Goal: Task Accomplishment & Management: Manage account settings

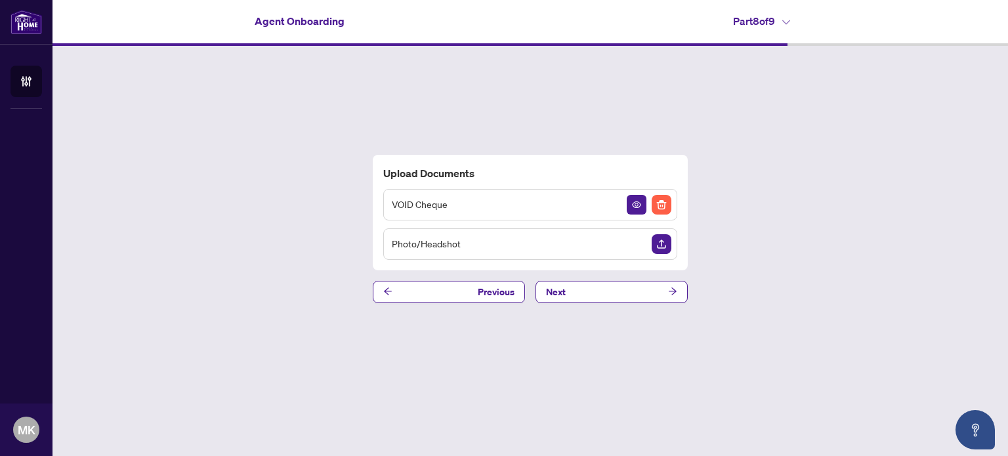
click at [417, 303] on div "Upload Documents VOID Cheque Photo/Headshot Previous Next" at bounding box center [531, 229] width 956 height 366
click at [417, 297] on button "Previous" at bounding box center [449, 292] width 152 height 22
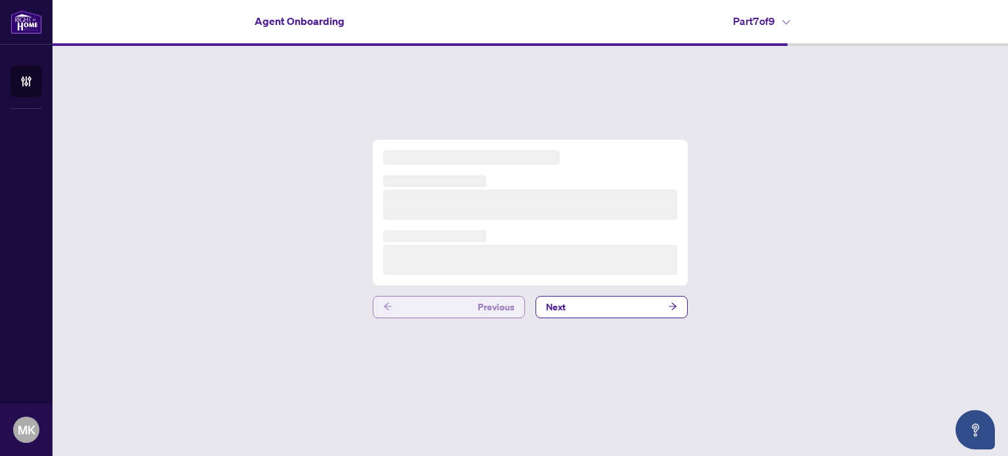
click at [417, 297] on button "Previous" at bounding box center [449, 307] width 152 height 22
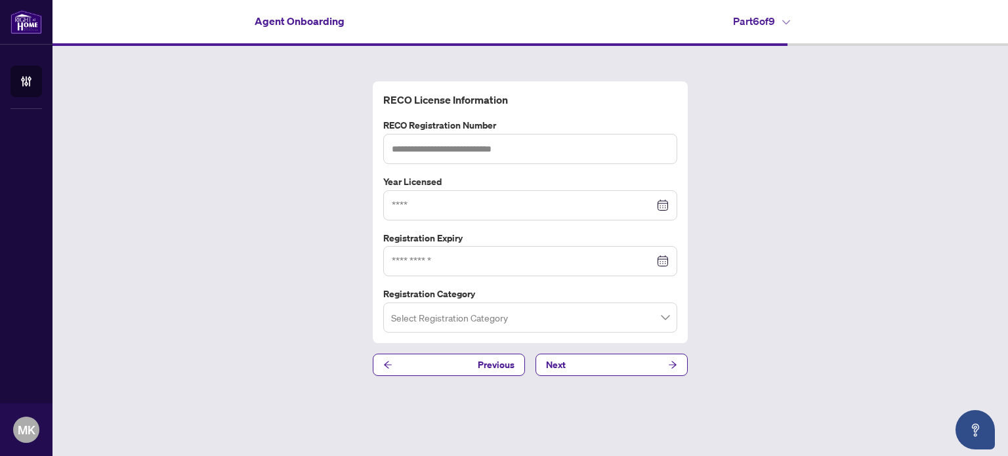
click at [408, 306] on input "search" at bounding box center [524, 319] width 266 height 29
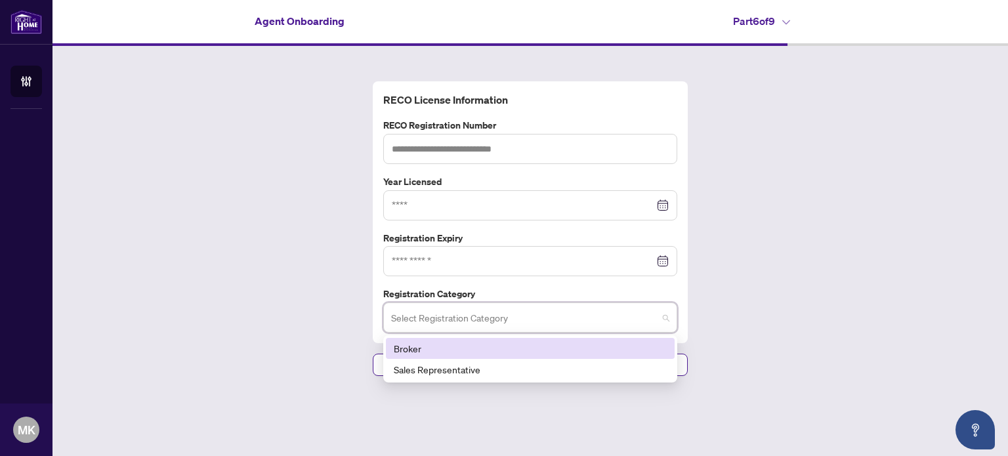
click at [337, 265] on div "RECO License Information RECO Registration Number Year Licensed Registration Ex…" at bounding box center [531, 229] width 956 height 366
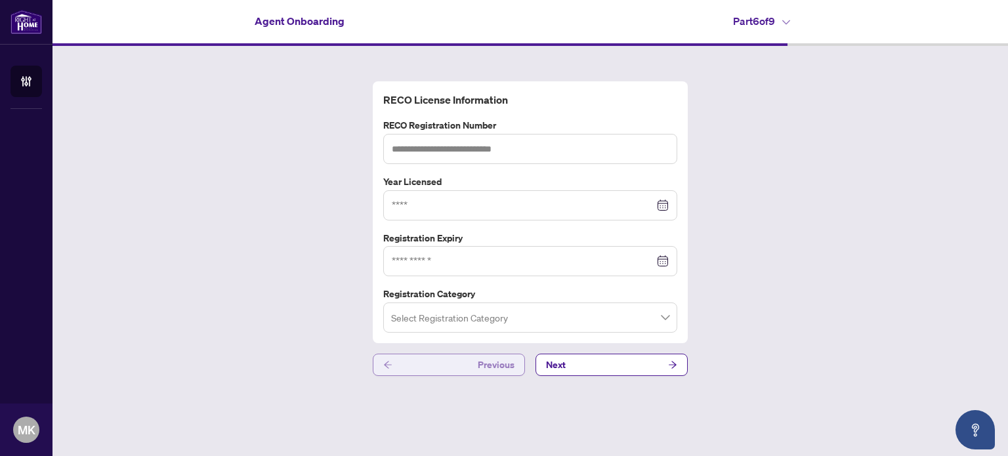
click at [396, 364] on button "Previous" at bounding box center [449, 365] width 152 height 22
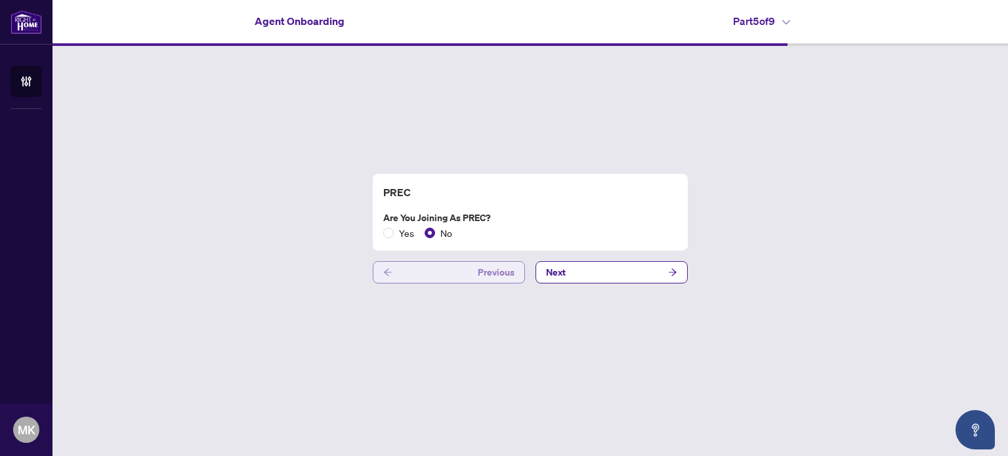
click at [402, 272] on button "Previous" at bounding box center [449, 272] width 152 height 22
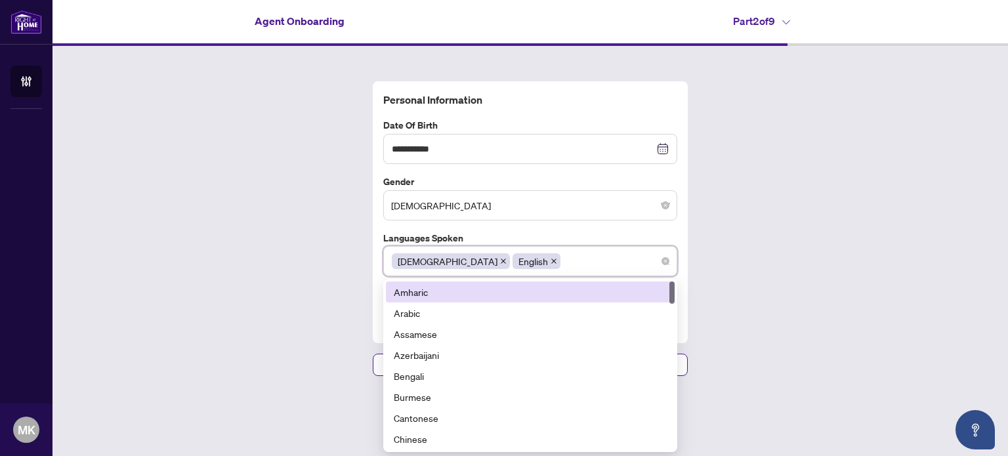
click at [291, 291] on div "**********" at bounding box center [531, 229] width 956 height 366
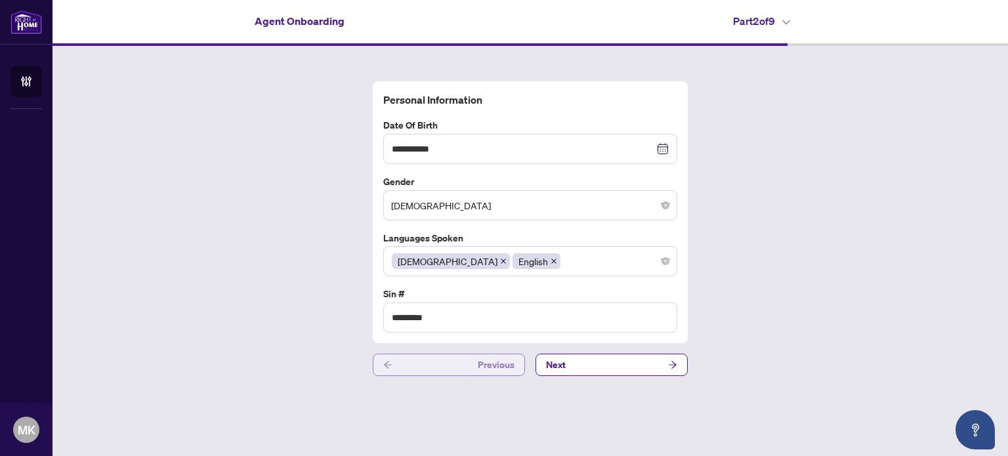
click at [408, 355] on button "Previous" at bounding box center [449, 365] width 152 height 22
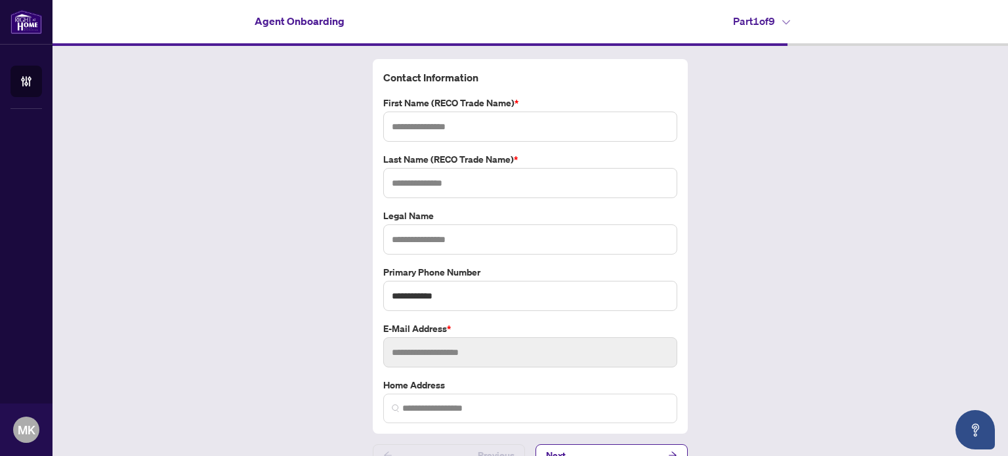
type input "*********"
type input "****"
type input "**********"
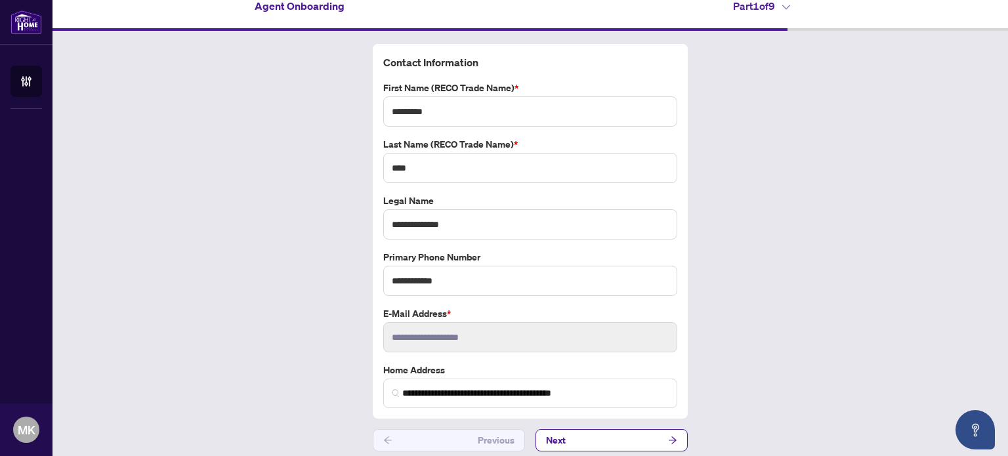
scroll to position [21, 0]
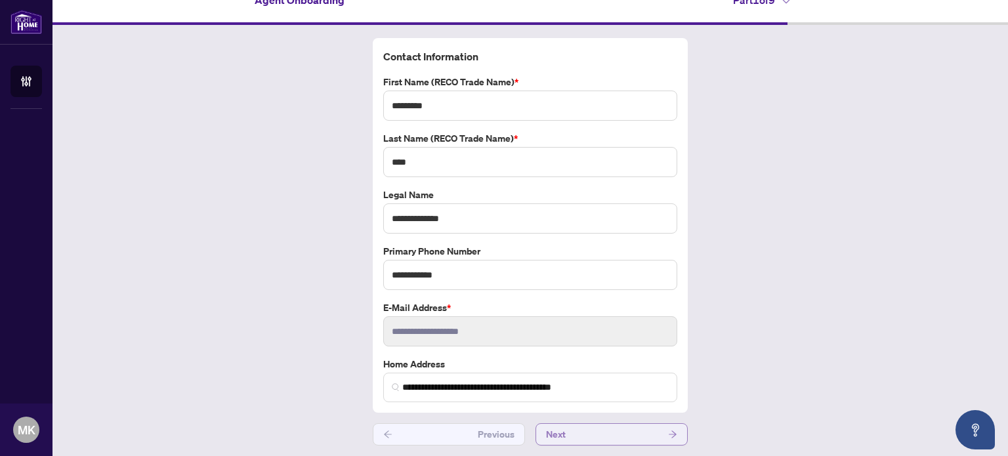
click at [587, 432] on button "Next" at bounding box center [612, 434] width 152 height 22
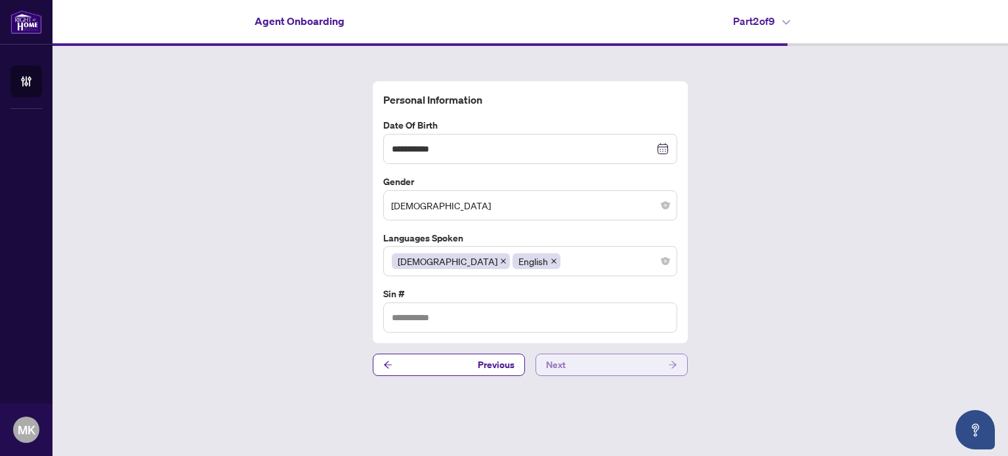
type input "*********"
click at [579, 365] on button "Next" at bounding box center [612, 365] width 152 height 22
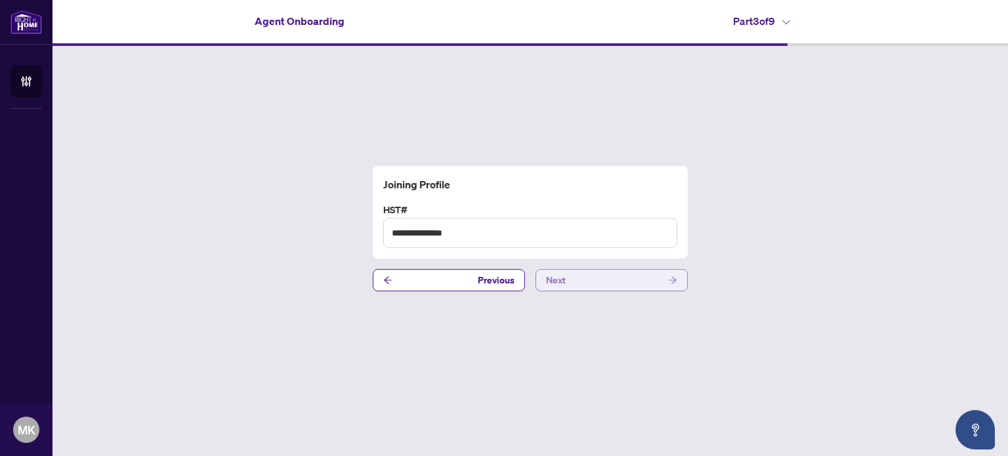
click at [585, 283] on button "Next" at bounding box center [612, 280] width 152 height 22
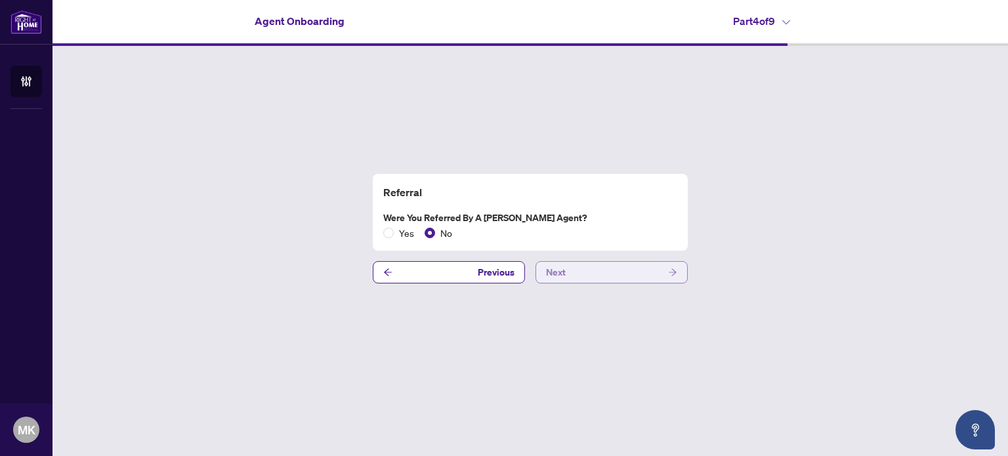
click at [585, 283] on button "Next" at bounding box center [612, 272] width 152 height 22
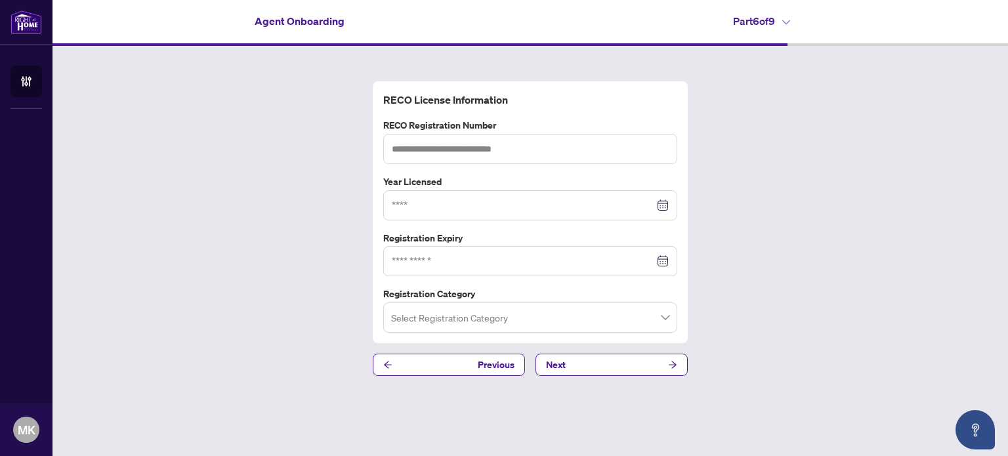
click at [597, 376] on div "RECO License Information RECO Registration Number Year Licensed Registration Ex…" at bounding box center [531, 229] width 956 height 366
click at [596, 367] on button "Next" at bounding box center [612, 365] width 152 height 22
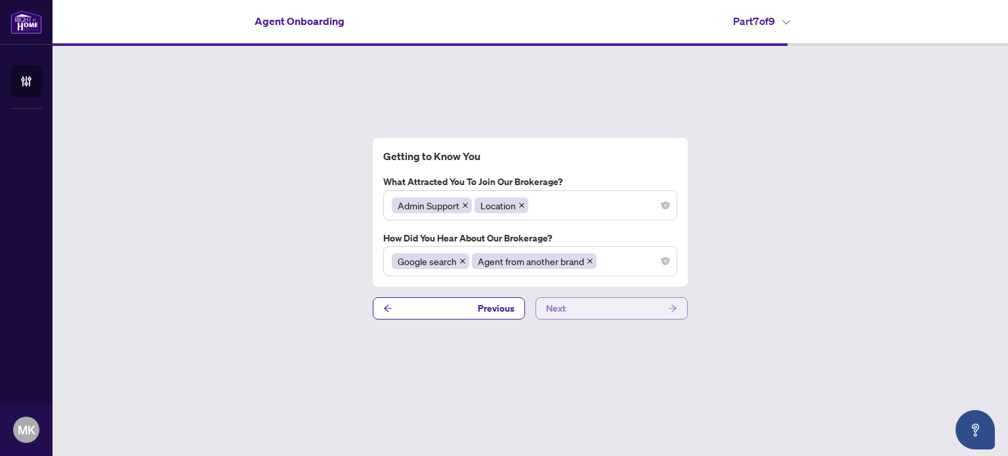
click at [581, 304] on button "Next" at bounding box center [612, 308] width 152 height 22
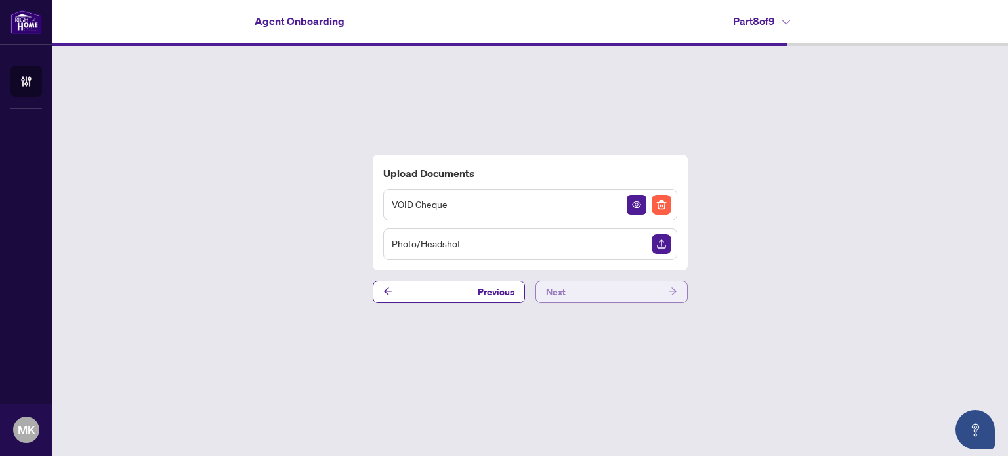
click at [627, 289] on button "Next" at bounding box center [612, 292] width 152 height 22
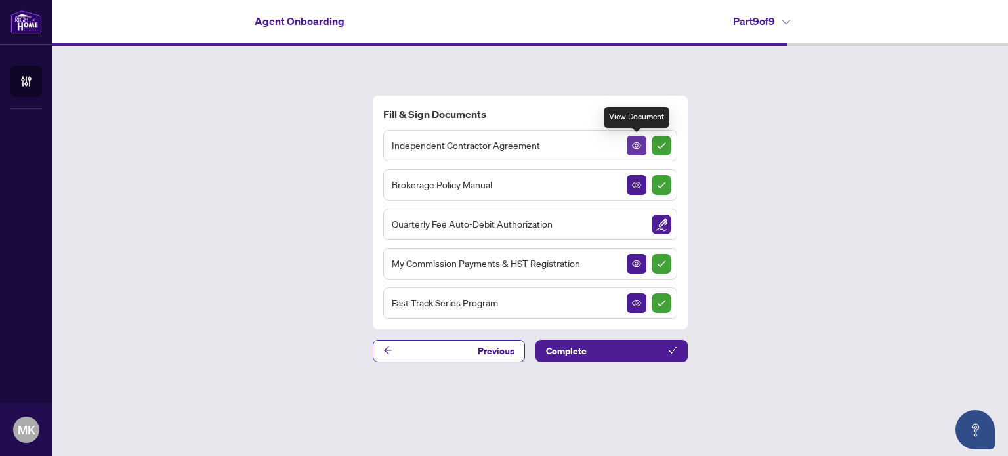
click at [639, 146] on icon "View Document" at bounding box center [636, 145] width 9 height 9
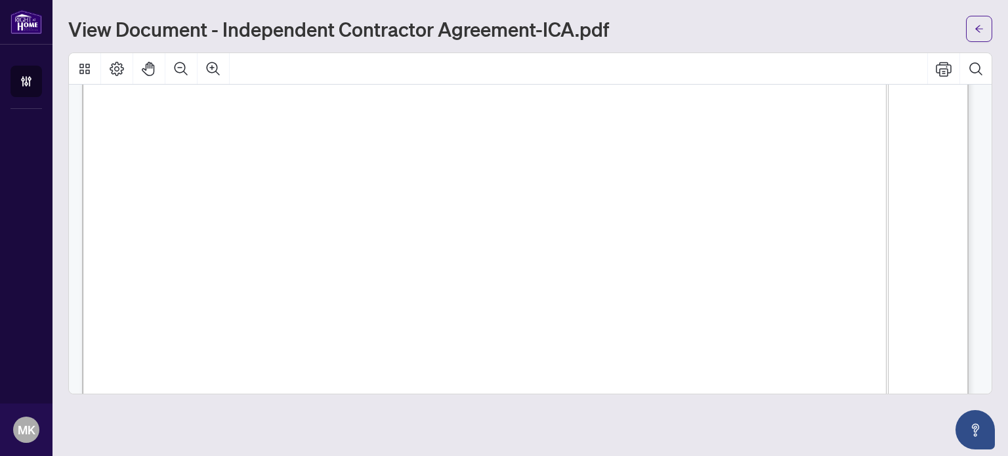
scroll to position [394, 0]
click at [326, 212] on span "will operate from the" at bounding box center [256, 217] width 140 height 20
drag, startPoint x: 715, startPoint y: 156, endPoint x: 706, endPoint y: 155, distance: 9.3
click at [377, 156] on span "[PERSON_NAME]" at bounding box center [327, 152] width 99 height 16
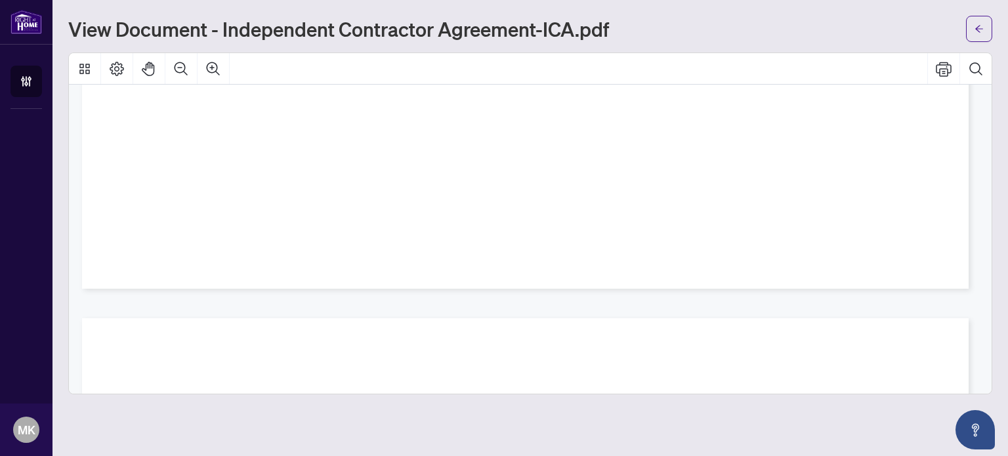
scroll to position [18515, 0]
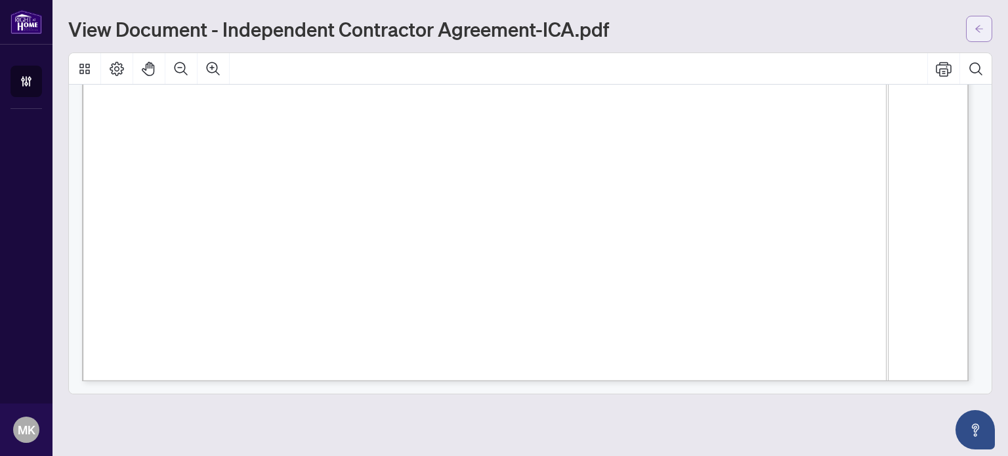
click at [984, 28] on button "button" at bounding box center [979, 29] width 26 height 26
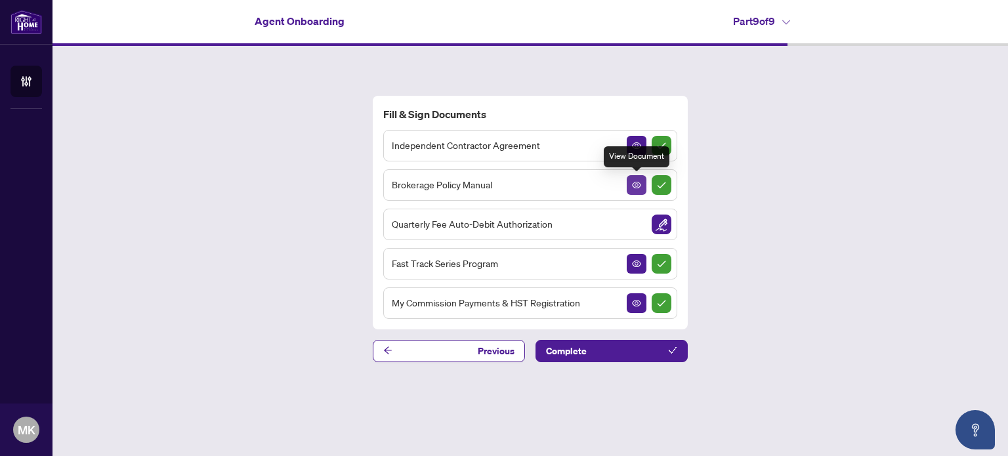
click at [633, 184] on icon "View Document" at bounding box center [636, 185] width 9 height 7
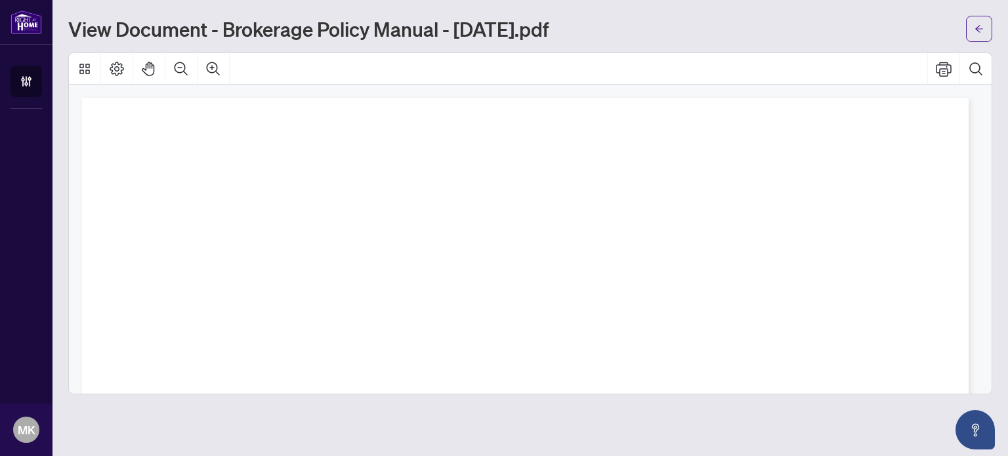
scroll to position [3468, 0]
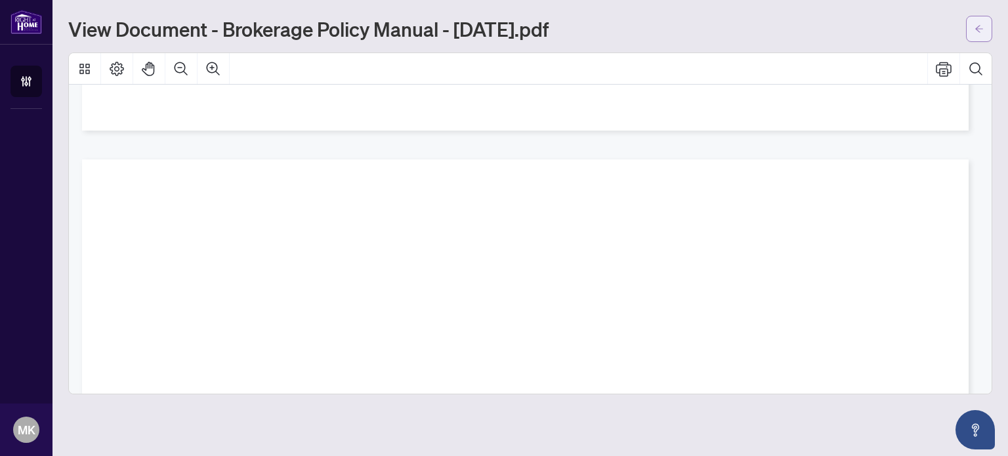
click at [975, 16] on button "button" at bounding box center [979, 29] width 26 height 26
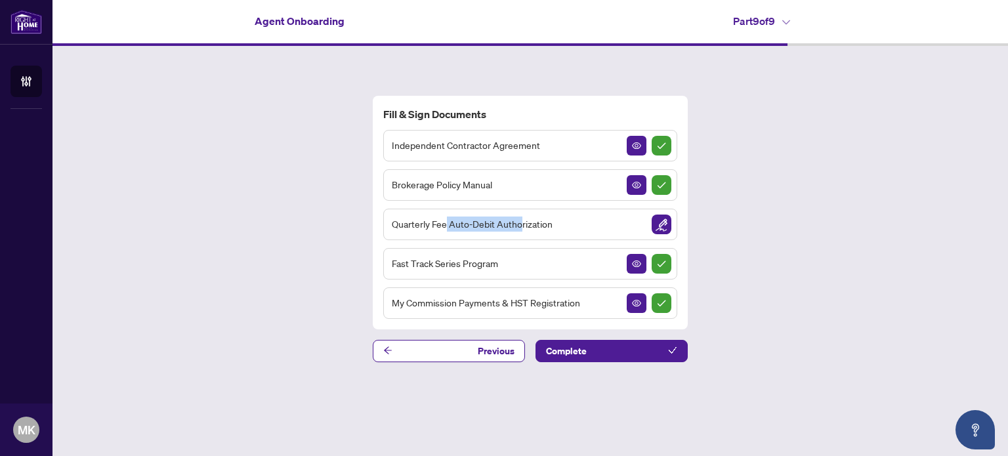
drag, startPoint x: 446, startPoint y: 224, endPoint x: 518, endPoint y: 226, distance: 72.2
click at [518, 226] on span "Quarterly Fee Auto-Debit Authorization" at bounding box center [472, 224] width 161 height 15
click at [566, 226] on div "Quarterly Fee Auto-Debit Authorization" at bounding box center [530, 225] width 294 height 32
click at [664, 225] on img "Sign Document" at bounding box center [662, 225] width 20 height 20
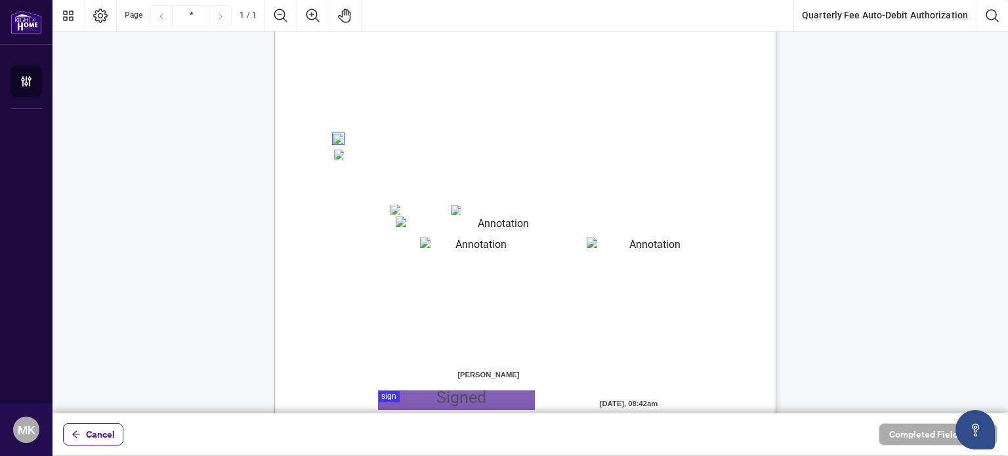
scroll to position [208, 0]
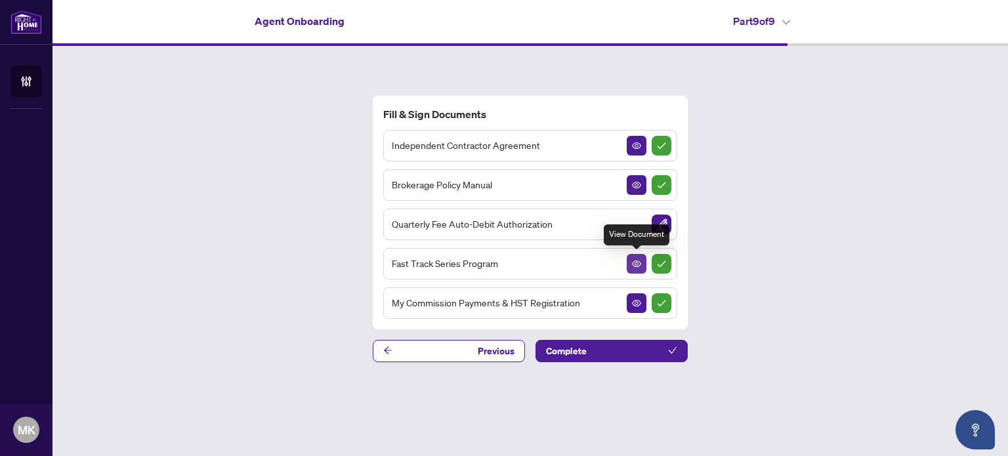
click at [635, 270] on span "button" at bounding box center [636, 264] width 9 height 14
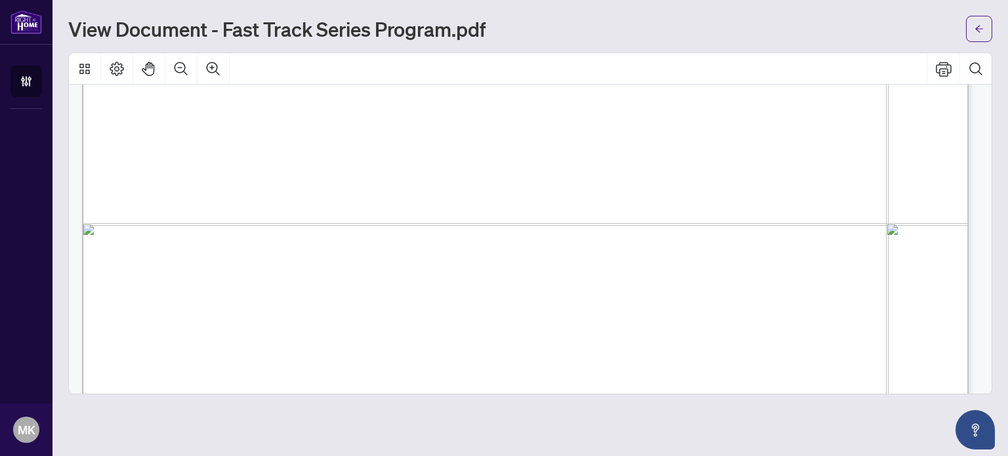
scroll to position [864, 0]
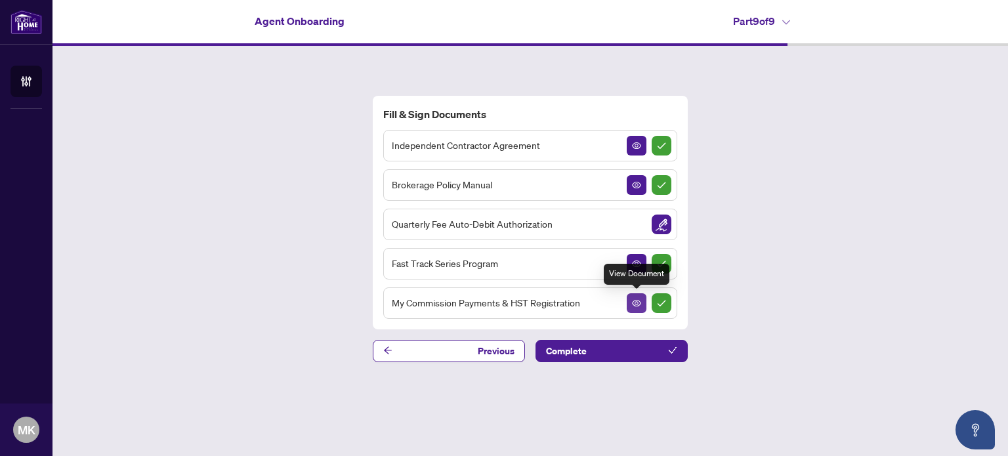
click at [631, 305] on button "button" at bounding box center [637, 303] width 20 height 20
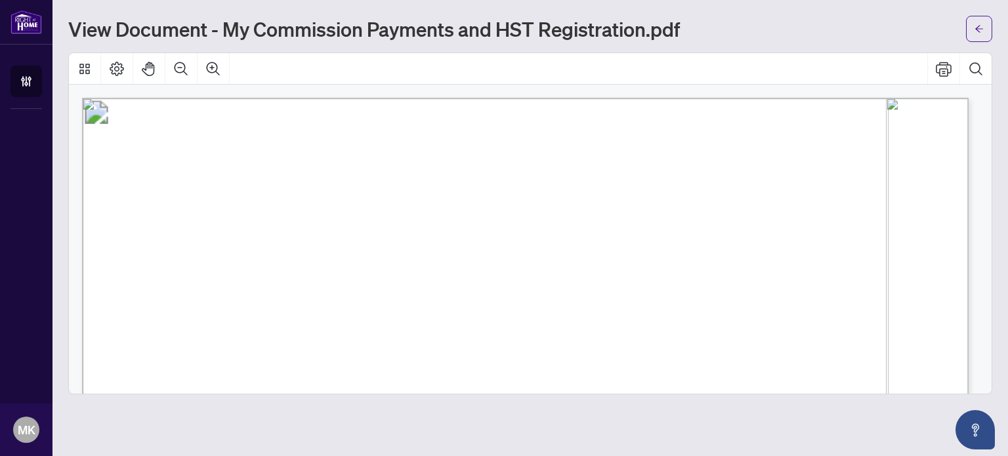
click at [980, 25] on icon "arrow-left" at bounding box center [979, 28] width 9 height 9
